Goal: Task Accomplishment & Management: Use online tool/utility

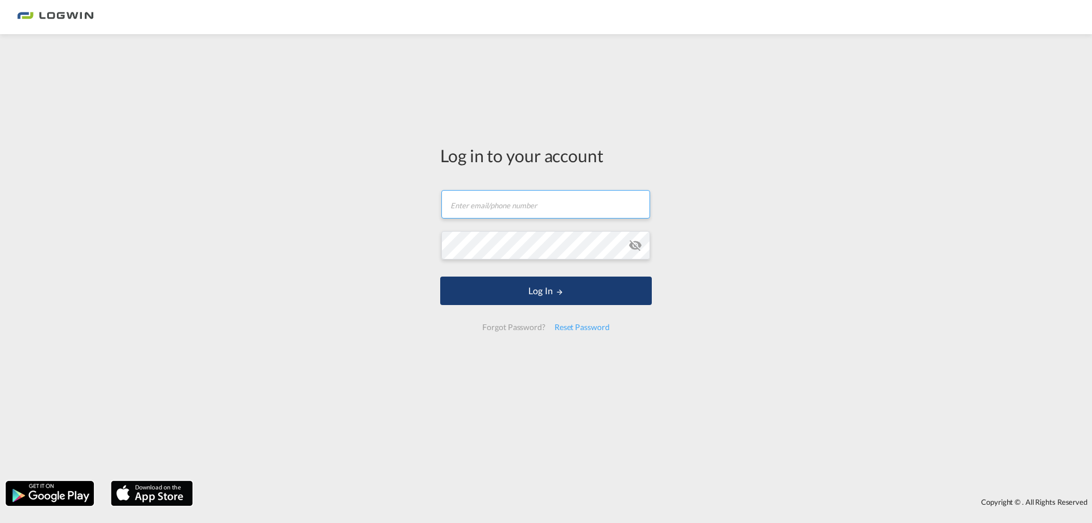
type input "[PERSON_NAME][EMAIL_ADDRESS][DOMAIN_NAME]"
click at [548, 296] on button "Log In" at bounding box center [546, 290] width 212 height 28
